Goal: Task Accomplishment & Management: Manage account settings

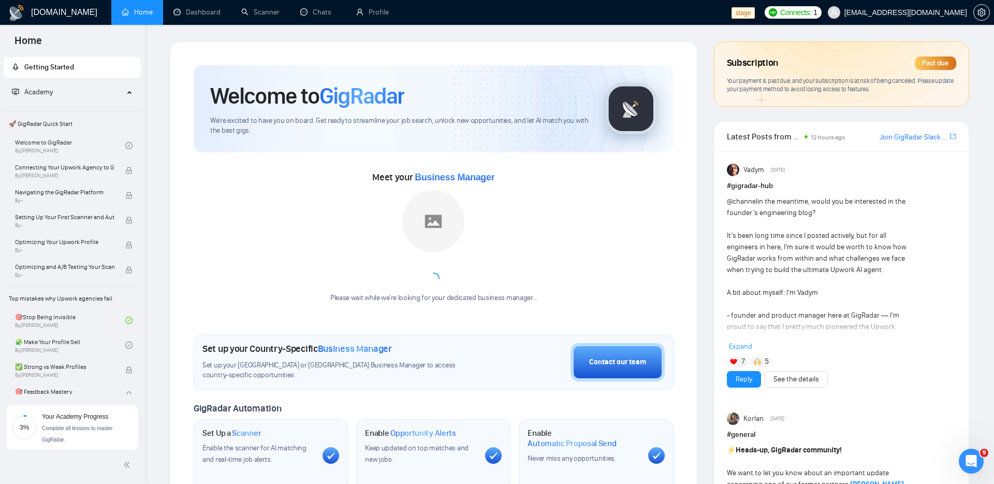
click at [739, 69] on span "Subscription" at bounding box center [752, 63] width 51 height 18
click at [372, 11] on link "Profile" at bounding box center [372, 12] width 33 height 9
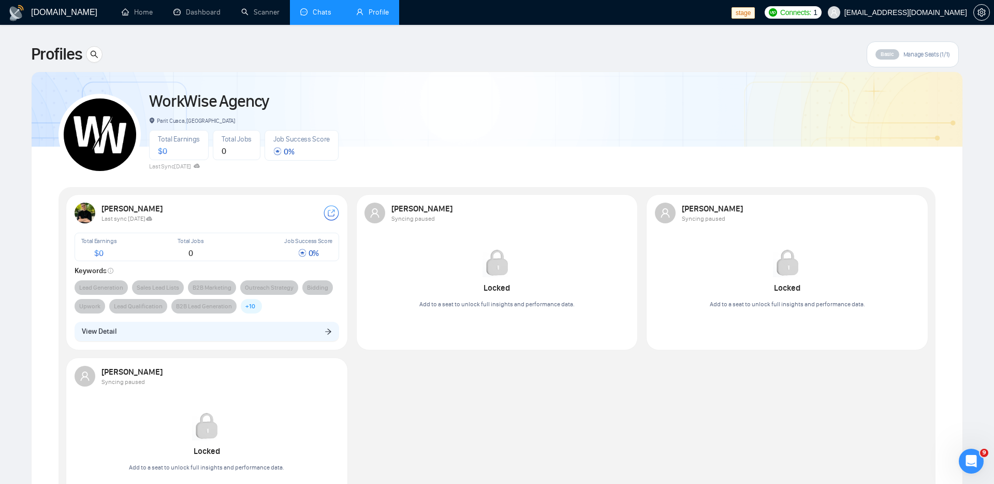
click at [306, 17] on link "Chats" at bounding box center [317, 12] width 35 height 9
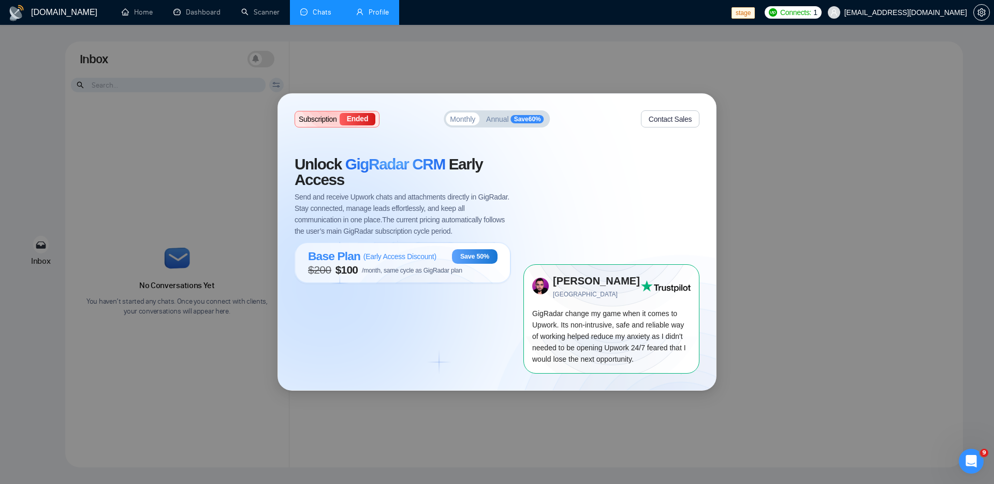
click at [596, 58] on div "Subscription Ended Monthly Annual Save 60 % Contact Sales Unlock GigRadar CRM E…" at bounding box center [497, 242] width 994 height 484
click at [503, 118] on span "Annual" at bounding box center [497, 118] width 23 height 7
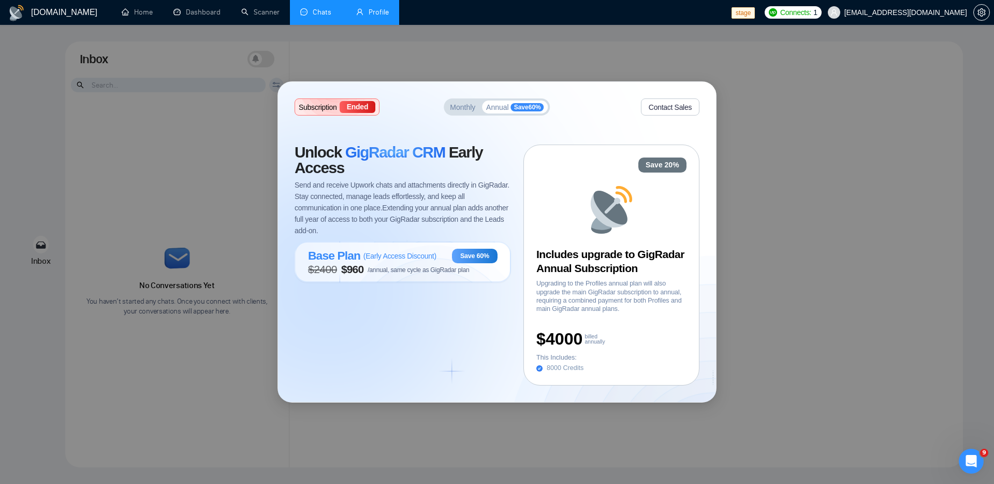
click at [460, 111] on span "Monthly" at bounding box center [462, 107] width 25 height 7
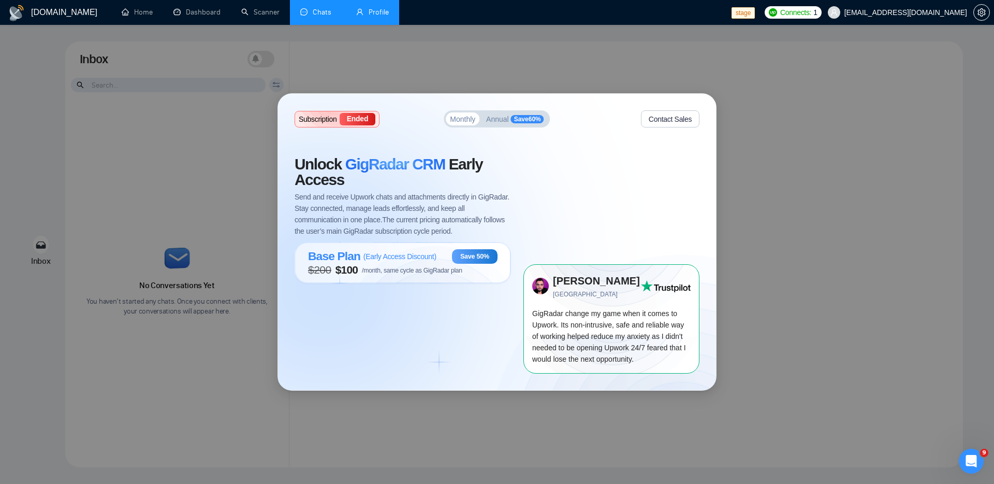
click at [316, 116] on span "Subscription" at bounding box center [318, 118] width 38 height 7
click at [507, 122] on span "Annual" at bounding box center [497, 118] width 23 height 7
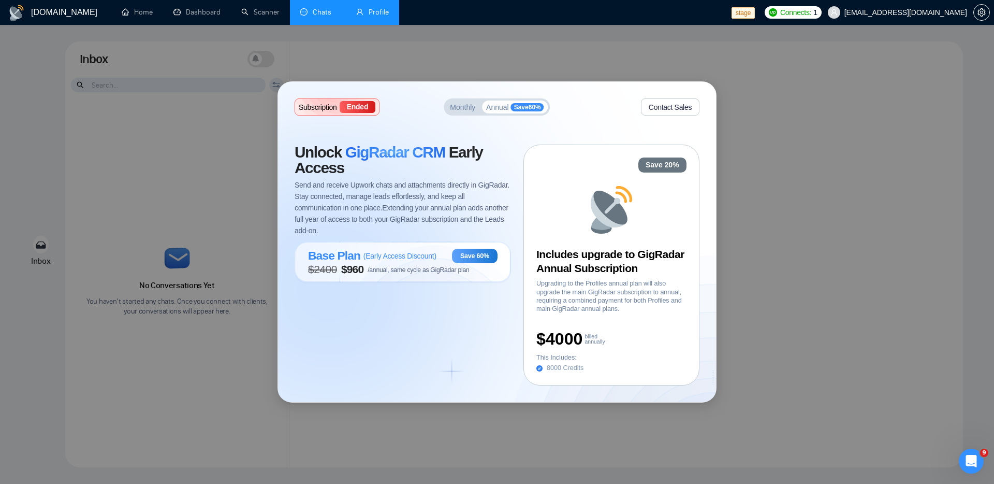
click at [460, 116] on div "Subscription Ended Monthly Annual Save 60 % Contact Sales Unlock GigRadar CRM E…" at bounding box center [497, 242] width 438 height 320
click at [458, 109] on span "Monthly" at bounding box center [462, 107] width 25 height 7
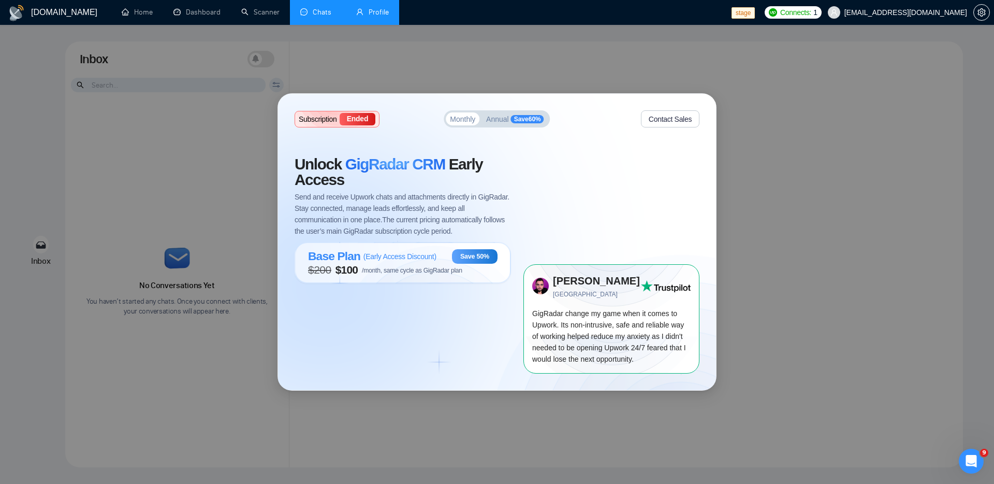
click at [489, 118] on span "Annual" at bounding box center [497, 118] width 23 height 7
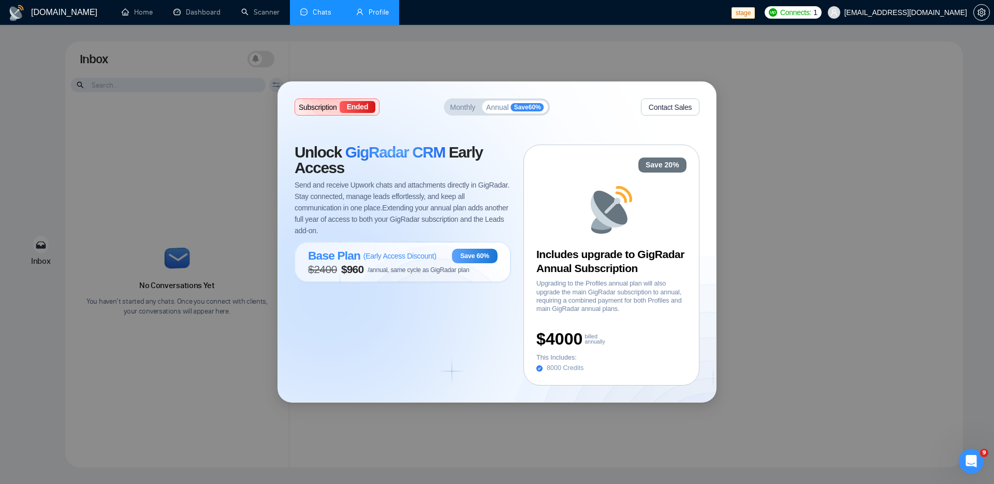
click at [457, 112] on button "Monthly" at bounding box center [463, 106] width 34 height 13
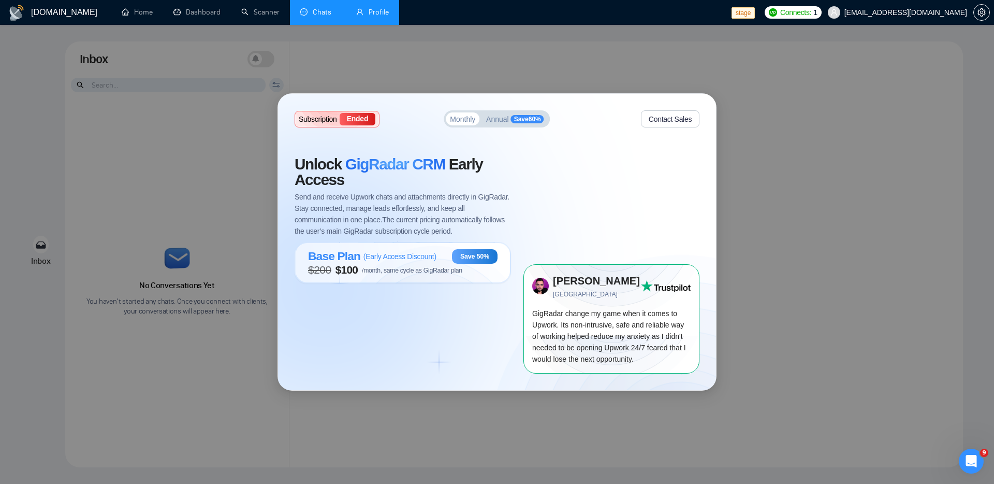
click at [496, 115] on span "Annual" at bounding box center [497, 118] width 23 height 7
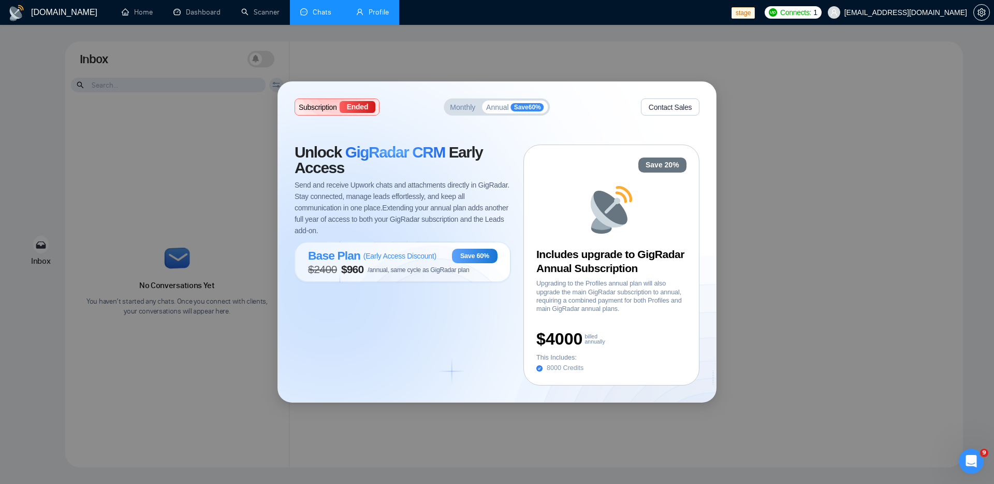
click at [402, 260] on div "Base Plan ( Early Access Discount )" at bounding box center [372, 255] width 128 height 14
click at [432, 261] on div "Base Plan ( Early Access Discount )" at bounding box center [372, 255] width 128 height 14
click at [461, 110] on span "Monthly" at bounding box center [462, 107] width 25 height 7
